Goal: Information Seeking & Learning: Understand process/instructions

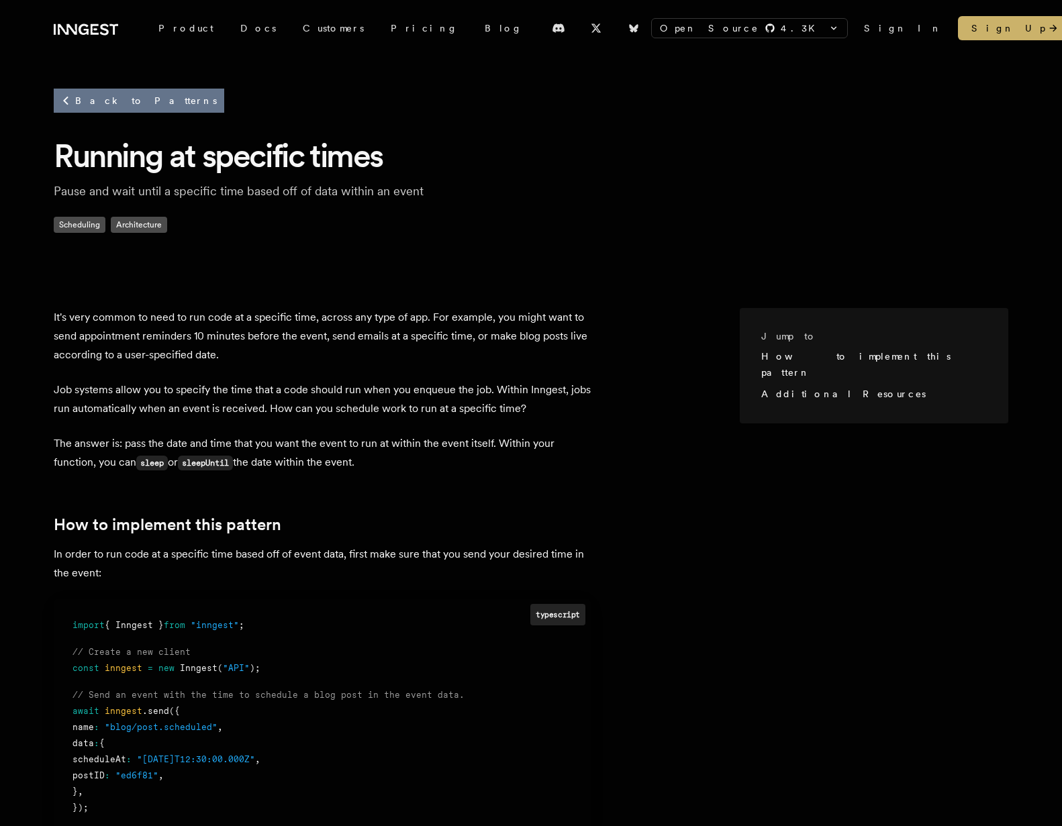
click at [108, 98] on link "Back to Patterns" at bounding box center [139, 101] width 170 height 24
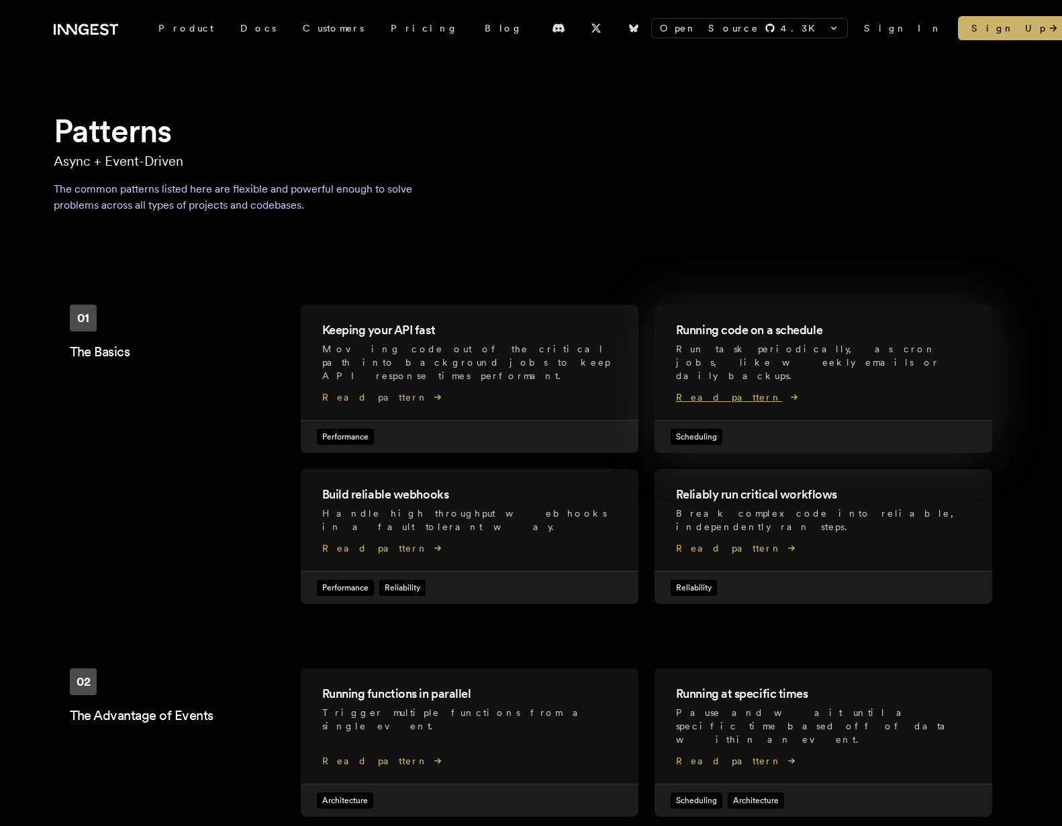
click at [794, 314] on div "Running code on a schedule Run task periodically, as cron jobs, like weekly ema…" at bounding box center [823, 362] width 338 height 115
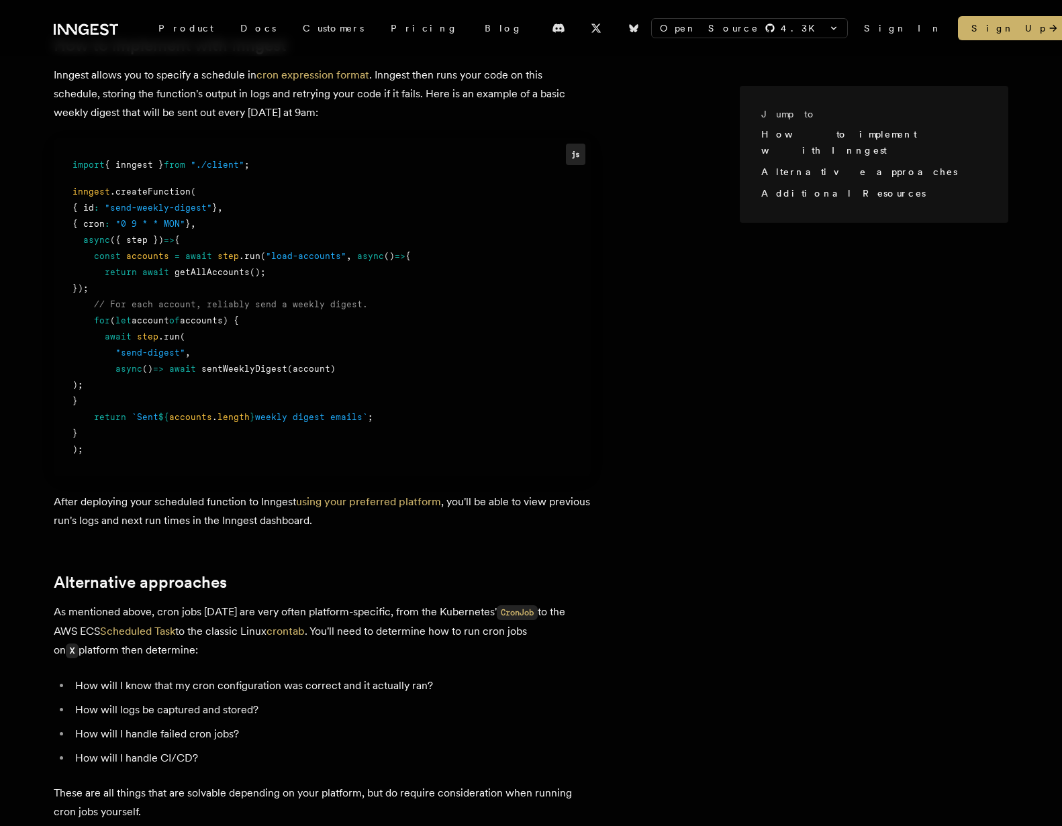
scroll to position [514, 0]
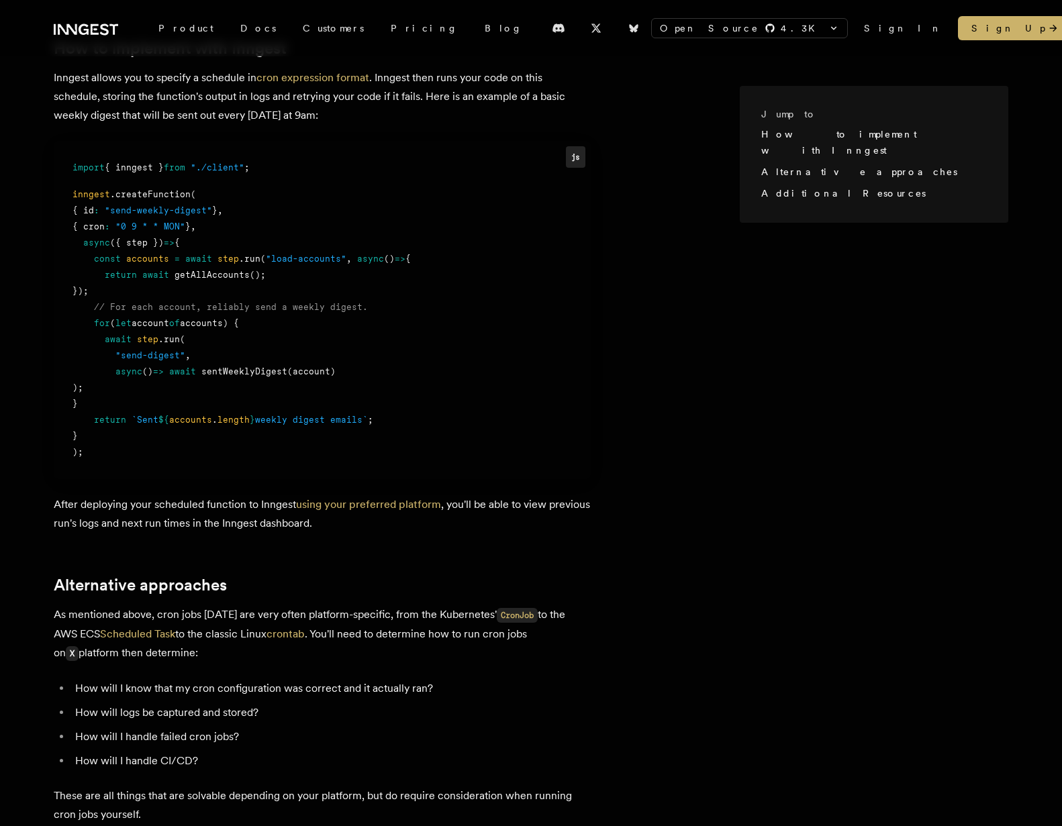
click at [211, 229] on div "{ cron : "0 9 * * MON" } ," at bounding box center [321, 227] width 499 height 16
